Goal: Transaction & Acquisition: Purchase product/service

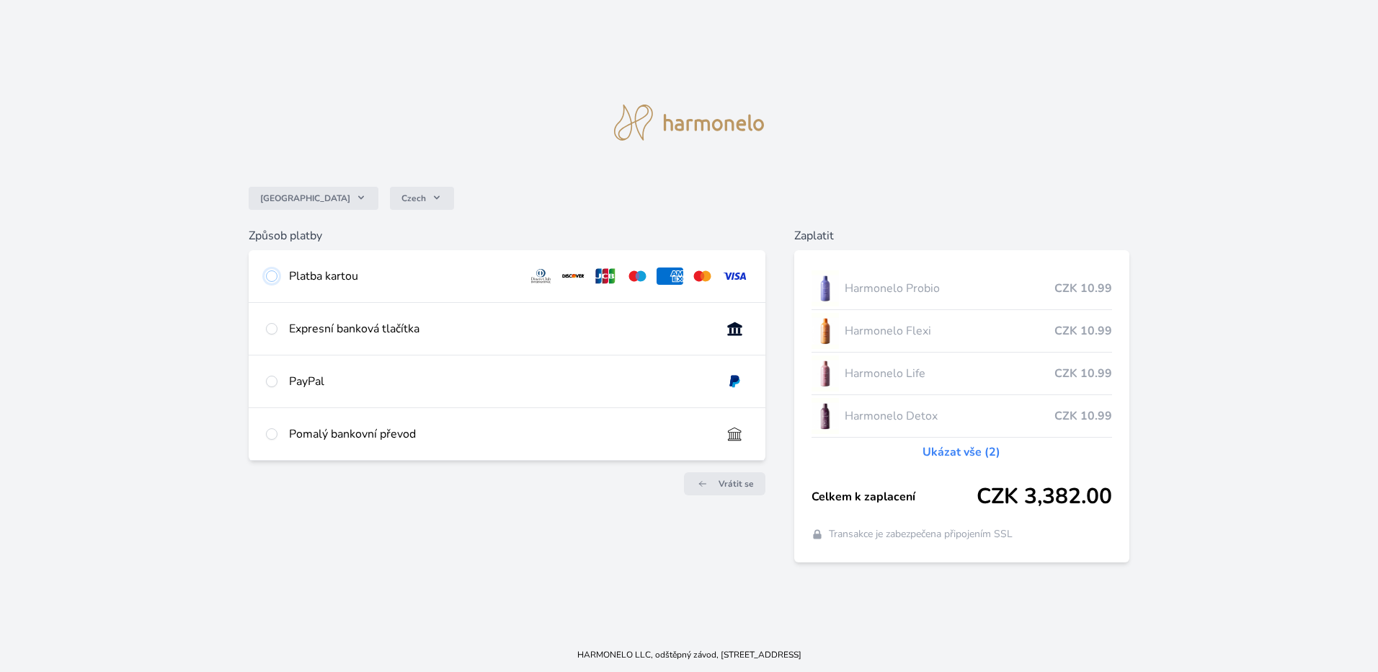
click at [270, 275] on input "radio" at bounding box center [272, 276] width 12 height 12
radio input "true"
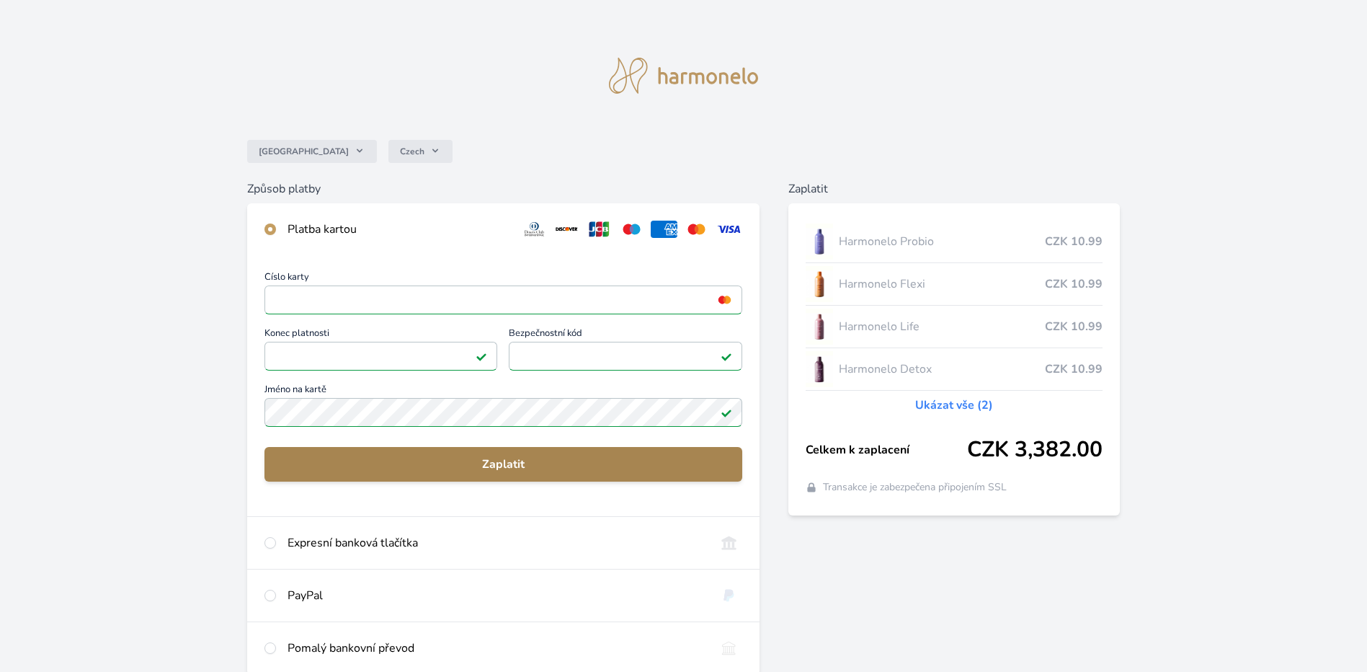
click at [514, 463] on span "Zaplatit" at bounding box center [503, 464] width 455 height 17
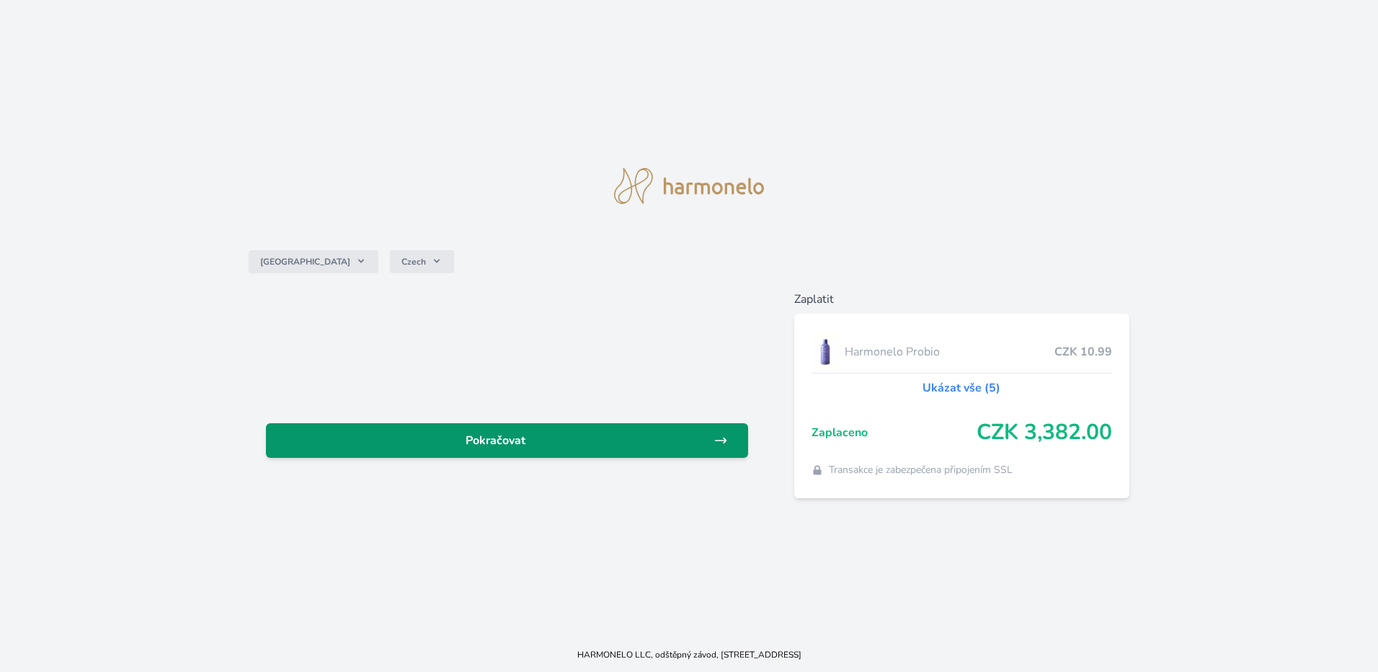
click at [516, 441] on span "Pokračovat" at bounding box center [495, 440] width 436 height 17
